Goal: Task Accomplishment & Management: Use online tool/utility

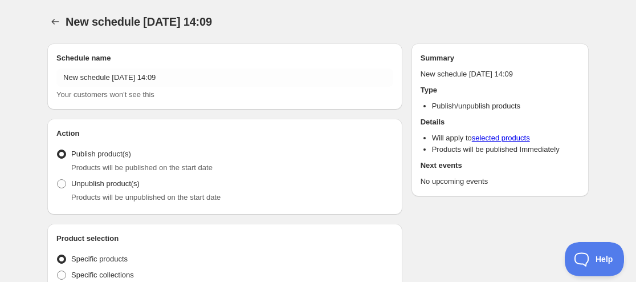
radio input "true"
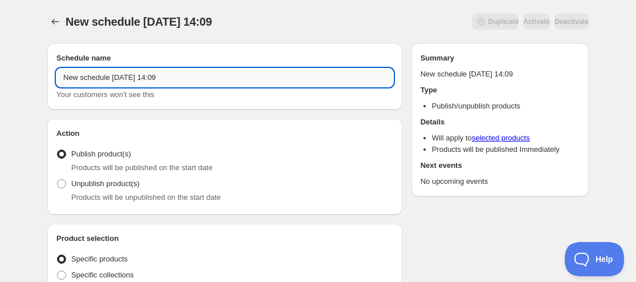
click at [63, 74] on input "New schedule [DATE] 14:09" at bounding box center [224, 77] width 337 height 18
paste input "Coral Reef Doll"
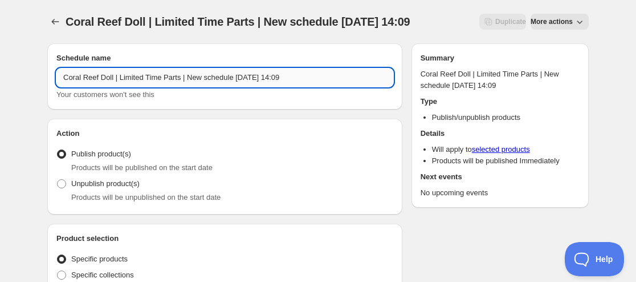
click at [252, 73] on input "Coral Reef Doll | Limited Time Parts | New schedule [DATE] 14:09" at bounding box center [224, 77] width 337 height 18
click at [254, 74] on input "Coral Reef Doll | Limited Time Parts | New schedule [DATE] 14:09" at bounding box center [224, 77] width 337 height 18
drag, startPoint x: 254, startPoint y: 76, endPoint x: 190, endPoint y: 76, distance: 63.8
click at [190, 76] on input "Coral Reef Doll | Limited Time Parts | New schedule [DATE] 14:09" at bounding box center [224, 77] width 337 height 18
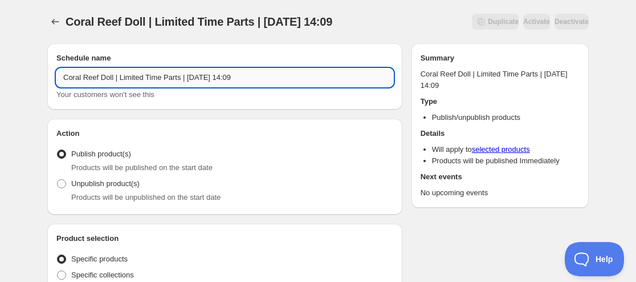
drag, startPoint x: 252, startPoint y: 80, endPoint x: 298, endPoint y: 79, distance: 45.6
click at [298, 79] on input "Coral Reef Doll | Limited Time Parts | [DATE] 14:09" at bounding box center [224, 77] width 337 height 18
type input "Coral Reef Doll | Limited Time Parts | [DATE] 11:59AM"
click at [123, 185] on span "Unpublish product(s)" at bounding box center [105, 183] width 68 height 9
click at [58, 180] on input "Unpublish product(s)" at bounding box center [57, 179] width 1 height 1
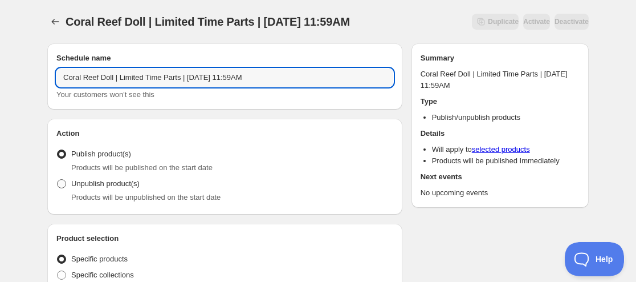
radio input "true"
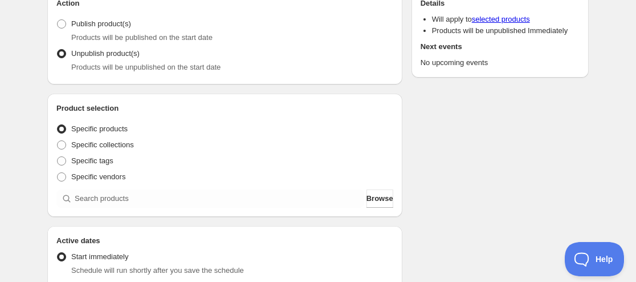
scroll to position [228, 0]
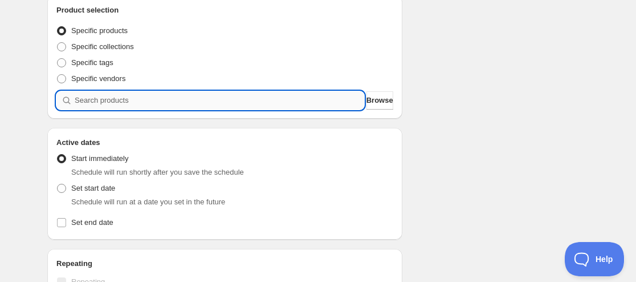
click at [182, 103] on input "search" at bounding box center [220, 100] width 290 height 18
paste input "9212007809267"
type input "9212007809267"
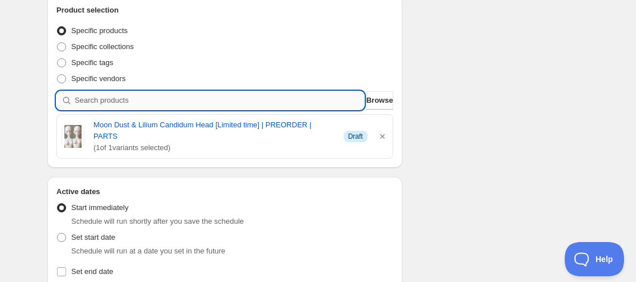
click at [192, 105] on input "search" at bounding box center [220, 100] width 290 height 18
paste input "9212019638515"
type input "9212019638515"
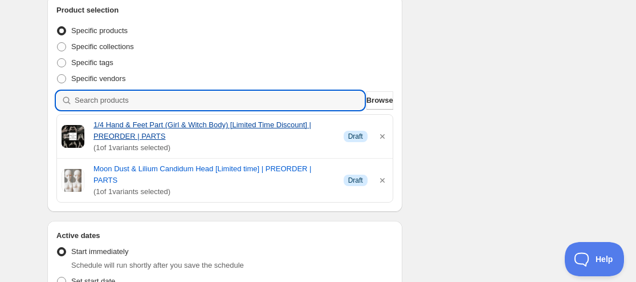
drag, startPoint x: 196, startPoint y: 132, endPoint x: 162, endPoint y: 101, distance: 46.0
click at [162, 101] on input "search" at bounding box center [220, 100] width 290 height 18
paste input "9212024226035"
type input "9212024226035"
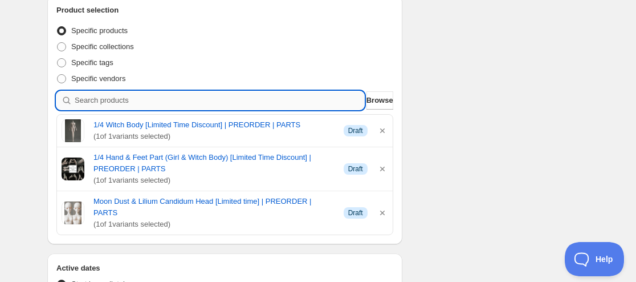
click at [179, 100] on input "search" at bounding box center [220, 100] width 290 height 18
paste input "9212028911859"
type input "9212028911859"
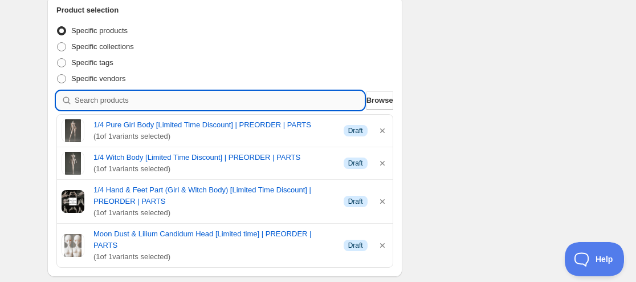
click at [148, 95] on input "search" at bounding box center [220, 100] width 290 height 18
paste input "9212033794291"
type input "9212033794291"
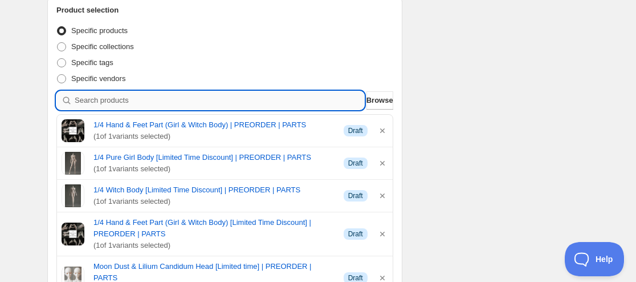
click at [172, 97] on input "search" at bounding box center [220, 100] width 290 height 18
paste input "9212039561459"
type input "9212039561459"
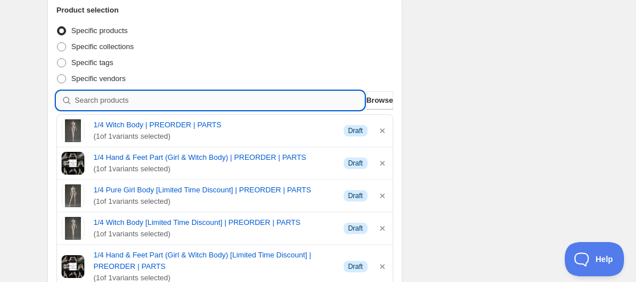
click at [188, 100] on input "search" at bounding box center [220, 100] width 290 height 18
paste input "9212044148979"
type input "9212044148979"
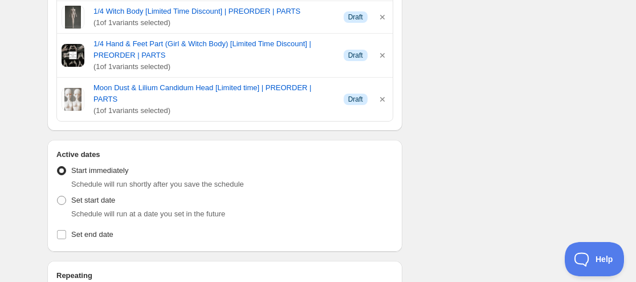
scroll to position [513, 0]
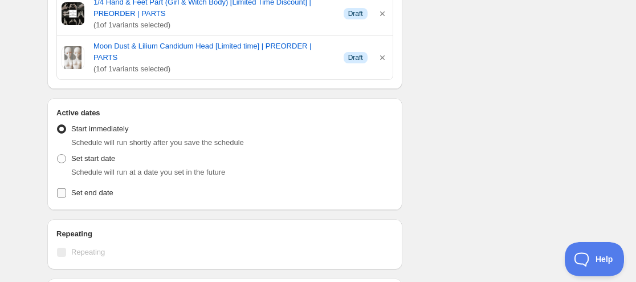
click at [88, 188] on span "Set end date" at bounding box center [92, 192] width 42 height 9
click at [66, 188] on input "Set end date" at bounding box center [61, 192] width 9 height 9
checkbox input "true"
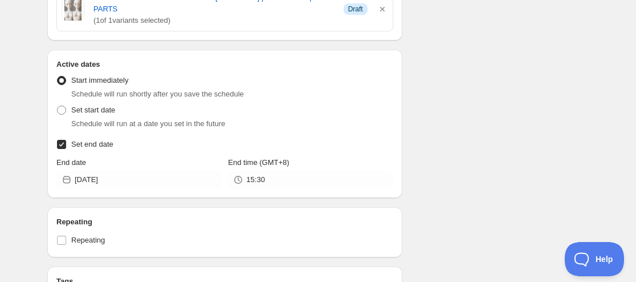
scroll to position [570, 0]
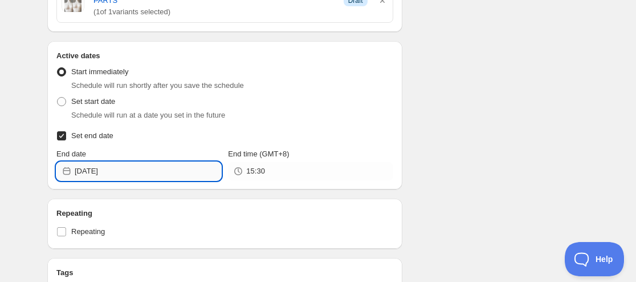
click at [107, 164] on input "[DATE]" at bounding box center [148, 171] width 146 height 18
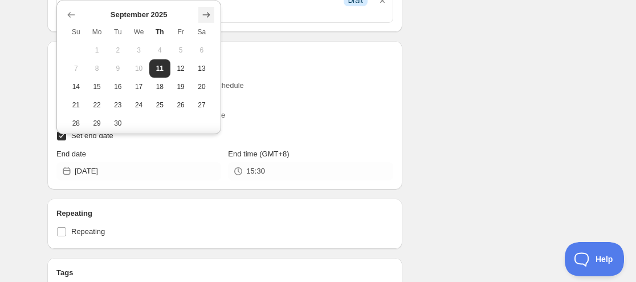
click at [203, 15] on icon "Show next month, October 2025" at bounding box center [206, 14] width 7 height 5
click at [203, 15] on icon "Show next month, November 2025" at bounding box center [206, 14] width 7 height 5
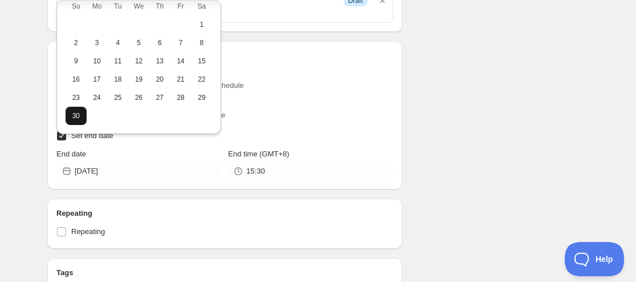
click at [81, 117] on span "30" at bounding box center [76, 115] width 12 height 9
type input "[DATE]"
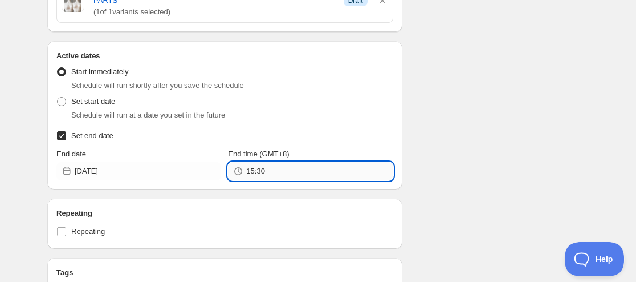
click at [254, 162] on input "15:30" at bounding box center [319, 171] width 146 height 18
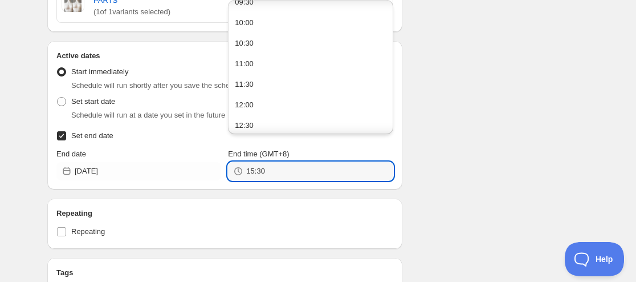
scroll to position [456, 0]
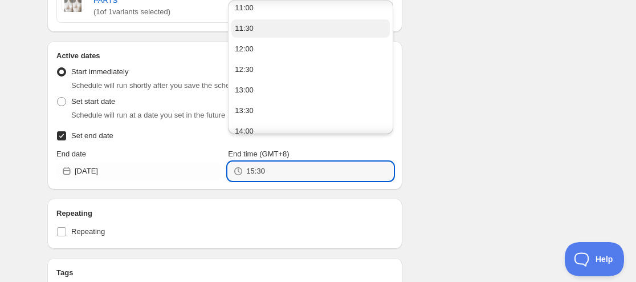
click at [269, 30] on button "11:30" at bounding box center [310, 28] width 158 height 18
type input "11:30"
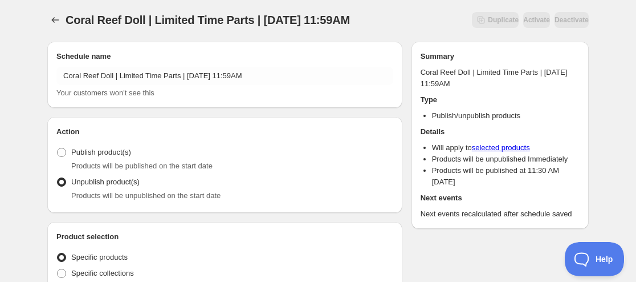
scroll to position [0, 0]
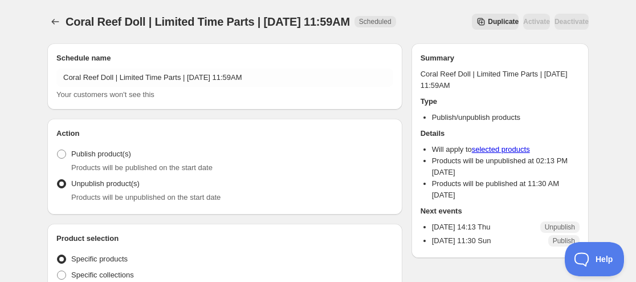
radio input "true"
checkbox input "true"
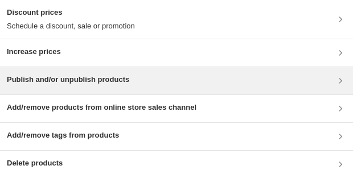
click at [82, 36] on h3 "Publish and/or unpublish products" at bounding box center [68, 79] width 123 height 11
